Goal: Task Accomplishment & Management: Use online tool/utility

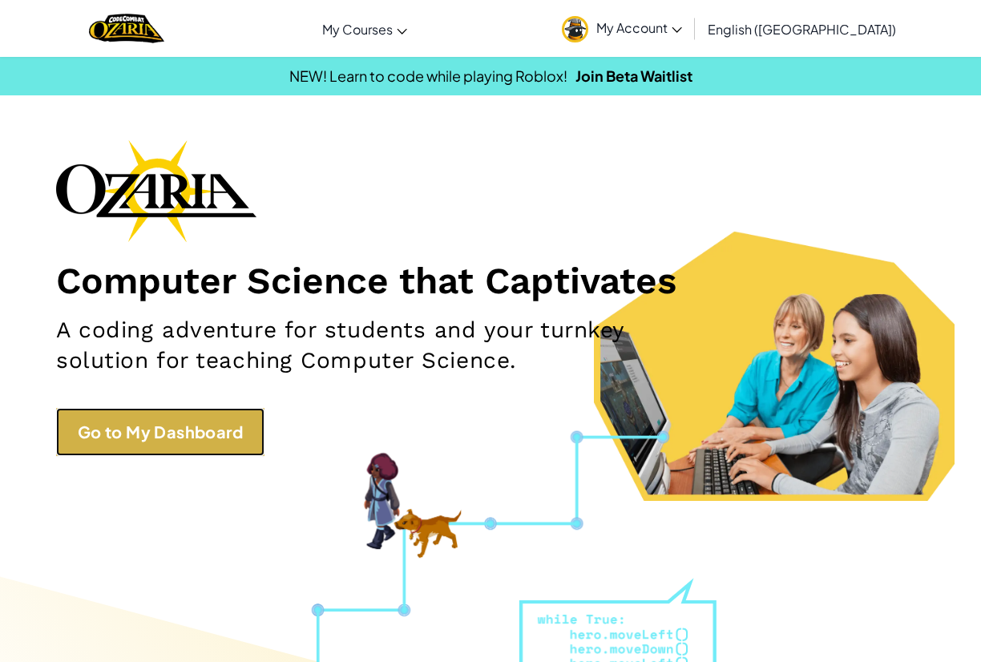
drag, startPoint x: 212, startPoint y: 442, endPoint x: 214, endPoint y: 434, distance: 8.4
click at [213, 440] on link "Go to My Dashboard" at bounding box center [160, 432] width 208 height 48
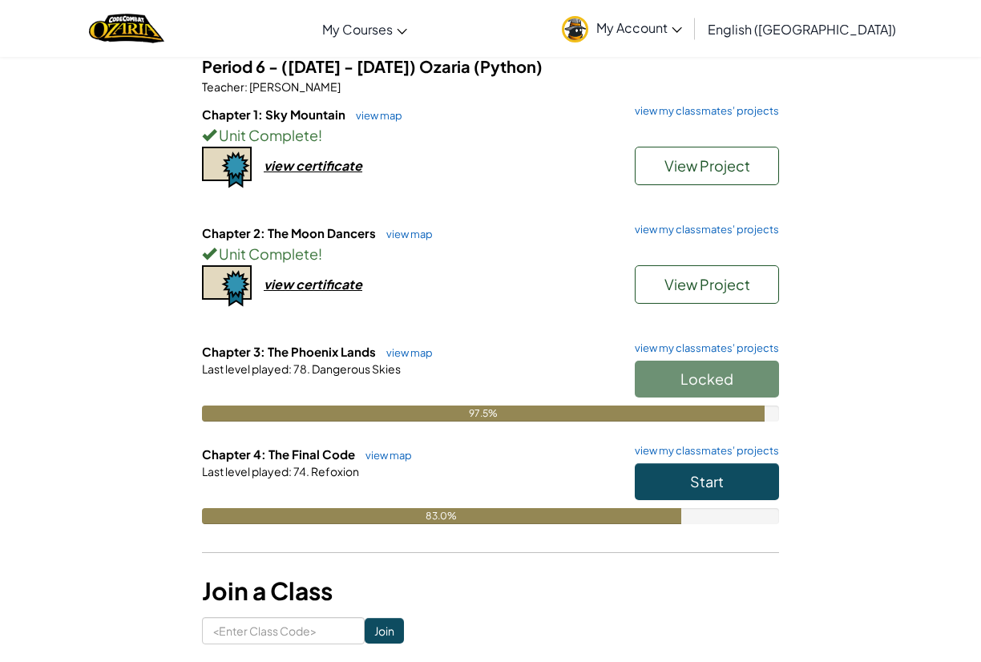
scroll to position [160, 0]
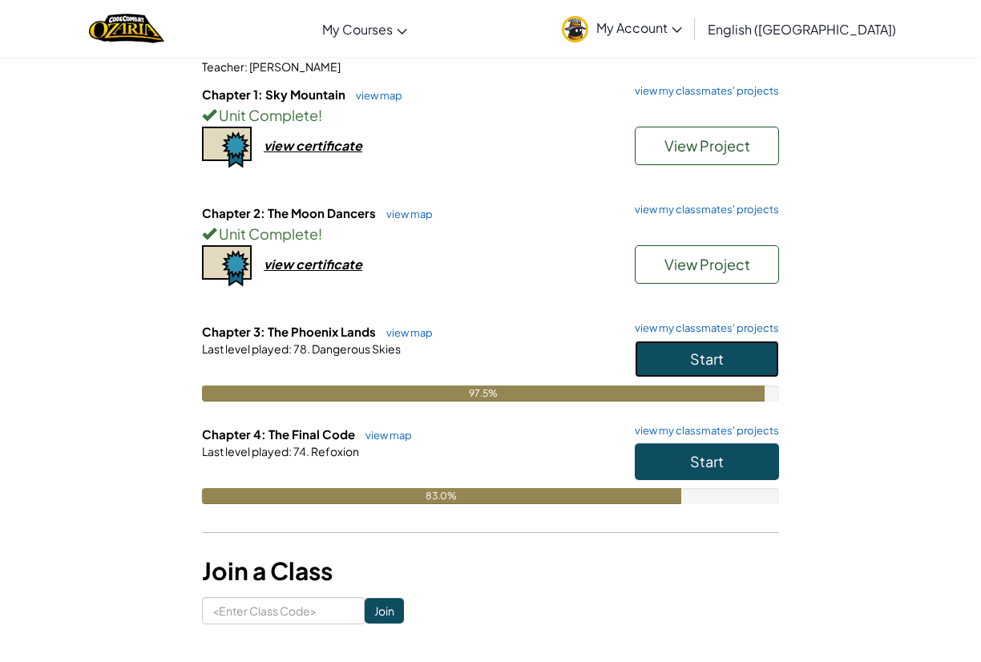
click at [696, 342] on button "Start" at bounding box center [707, 359] width 144 height 37
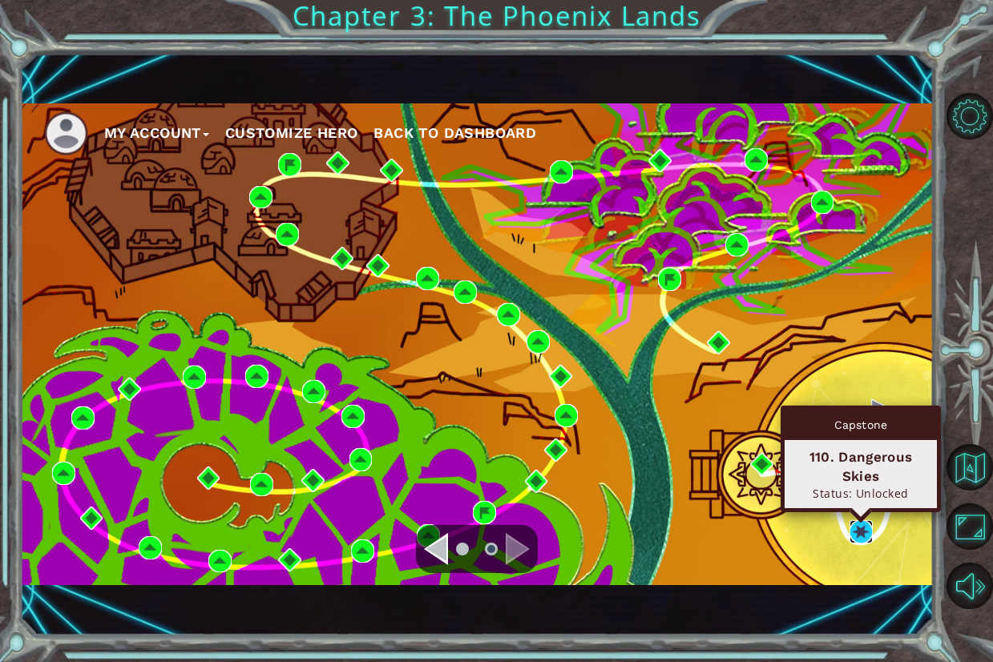
click at [862, 530] on img at bounding box center [860, 531] width 23 height 23
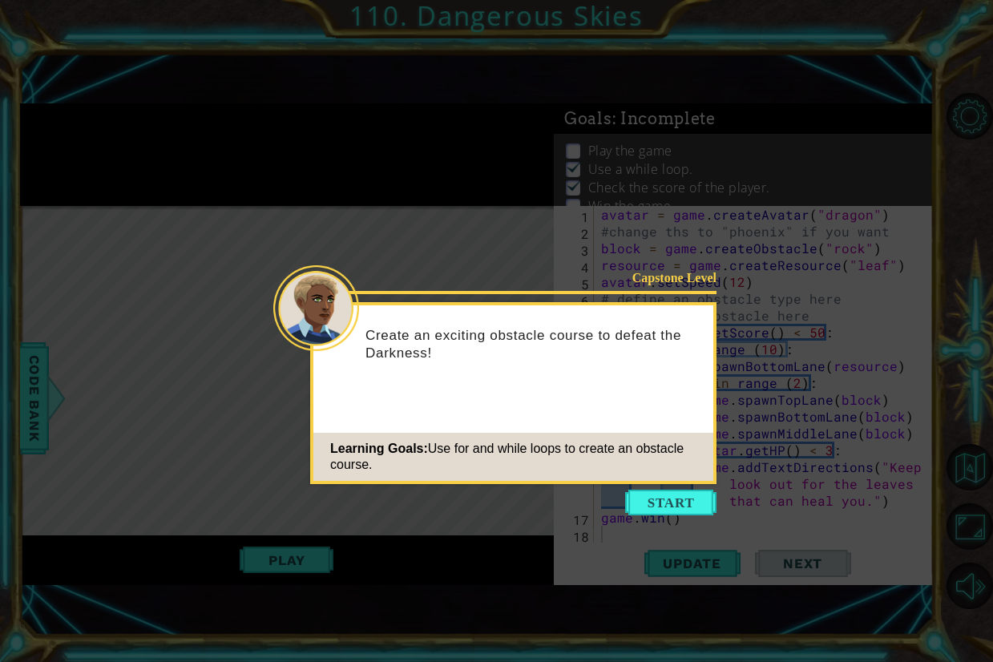
click at [663, 517] on icon at bounding box center [496, 331] width 993 height 662
click at [663, 501] on button "Start" at bounding box center [670, 503] width 91 height 26
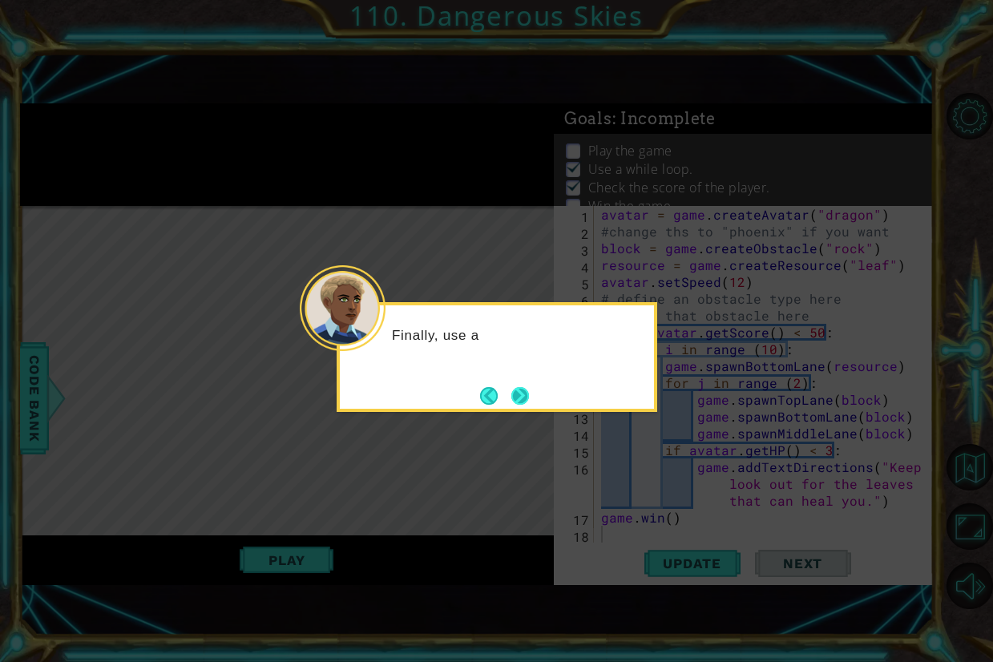
click at [513, 393] on button "Next" at bounding box center [519, 395] width 23 height 23
click at [514, 393] on button "Next" at bounding box center [520, 395] width 18 height 18
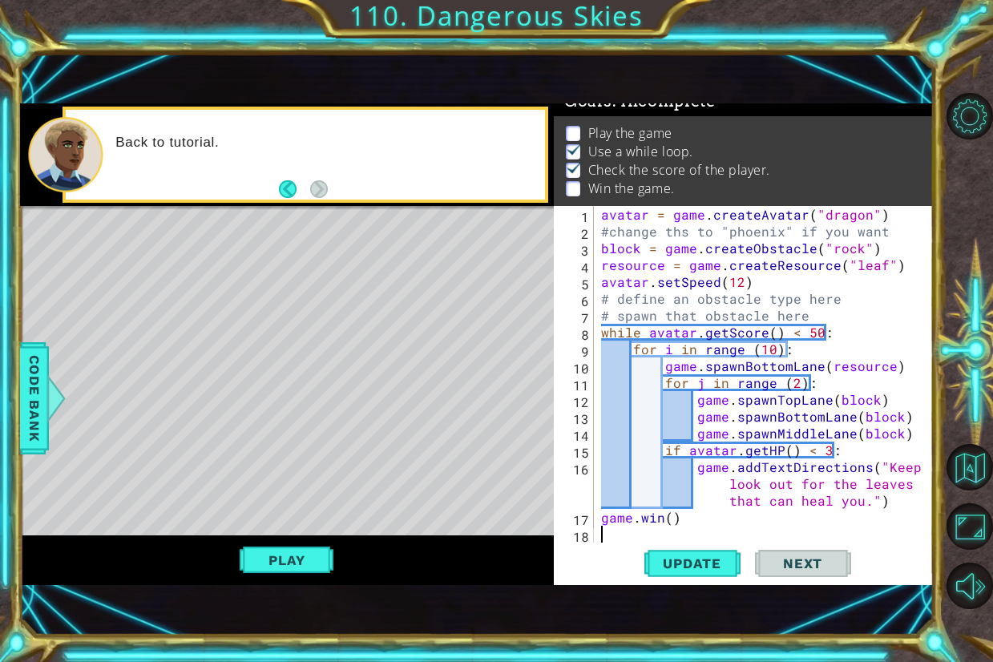
scroll to position [38, 0]
